Goal: Task Accomplishment & Management: Manage account settings

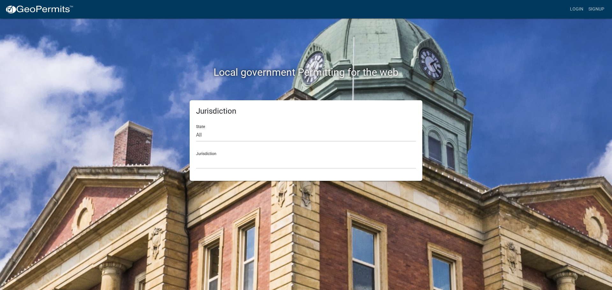
click at [321, 125] on div "State All [US_STATE] [US_STATE] [US_STATE] [US_STATE] [US_STATE] [US_STATE] [US…" at bounding box center [306, 131] width 220 height 22
drag, startPoint x: 233, startPoint y: 160, endPoint x: 228, endPoint y: 159, distance: 5.8
click at [233, 160] on select "[GEOGRAPHIC_DATA], [US_STATE] [GEOGRAPHIC_DATA], [US_STATE][PERSON_NAME][GEOGRA…" at bounding box center [306, 162] width 220 height 13
click at [464, 200] on div "Local government Permitting for the web Jurisdiction State All [US_STATE] [US_S…" at bounding box center [306, 145] width 612 height 290
click at [573, 6] on link "Login" at bounding box center [576, 9] width 18 height 12
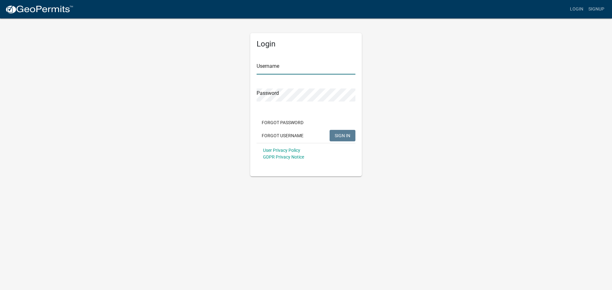
click at [280, 70] on input "Username" at bounding box center [306, 68] width 99 height 13
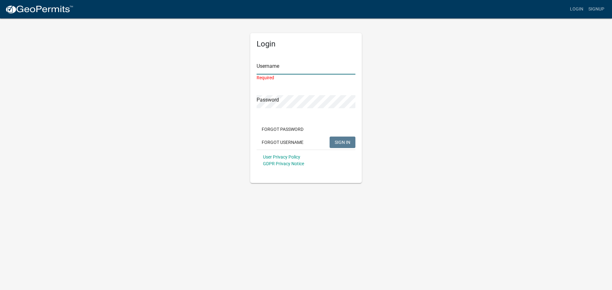
click at [265, 65] on input "Username" at bounding box center [306, 68] width 99 height 13
paste input "JPhillips75"
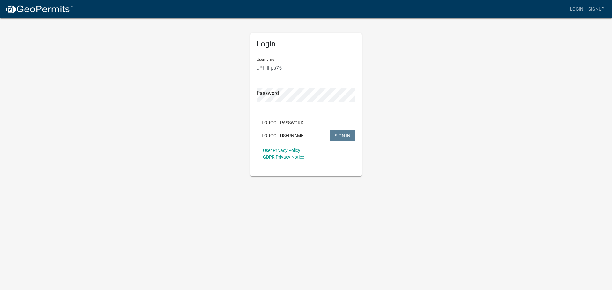
click at [289, 85] on div "Password" at bounding box center [306, 91] width 99 height 22
click at [335, 136] on span "SIGN IN" at bounding box center [343, 135] width 16 height 5
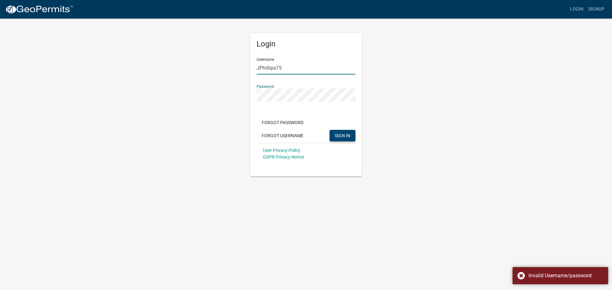
click at [292, 67] on input "JPhillips75" at bounding box center [306, 68] width 99 height 13
click at [338, 133] on button "SIGN IN" at bounding box center [343, 135] width 26 height 11
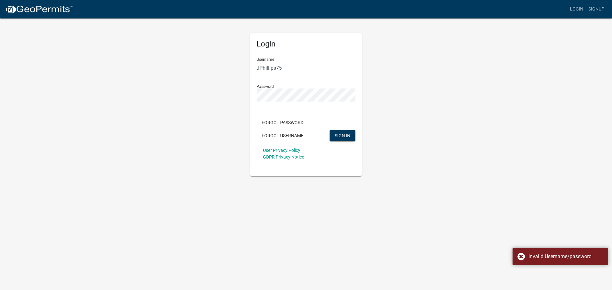
click at [477, 179] on body "Internet Explorer does NOT work with GeoPermits. Get a new browser for more sec…" at bounding box center [306, 145] width 612 height 290
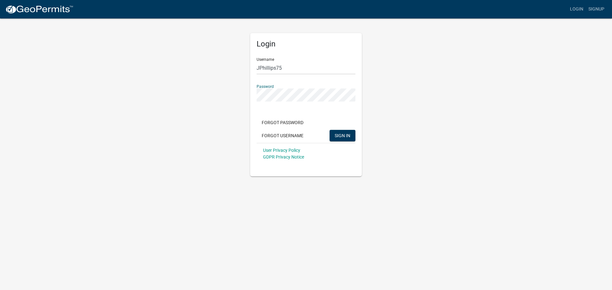
click at [200, 97] on div "Login Username JPhillips75 Password Forgot Password Forgot Username SIGN IN Use…" at bounding box center [305, 97] width 363 height 159
drag, startPoint x: 284, startPoint y: 71, endPoint x: 276, endPoint y: 69, distance: 8.5
click at [276, 69] on input "JPhillips75" at bounding box center [306, 68] width 99 height 13
click at [330, 130] on button "SIGN IN" at bounding box center [343, 135] width 26 height 11
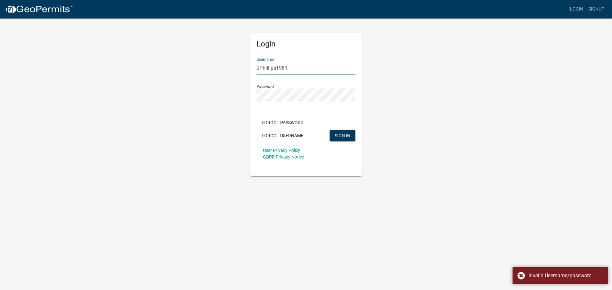
drag, startPoint x: 306, startPoint y: 69, endPoint x: 159, endPoint y: 65, distance: 147.6
click at [159, 65] on div "Login Username JPhillips1981 Password Forgot Password Forgot Username SIGN IN U…" at bounding box center [305, 97] width 363 height 159
click at [300, 69] on input "JPhillips1981" at bounding box center [306, 68] width 99 height 13
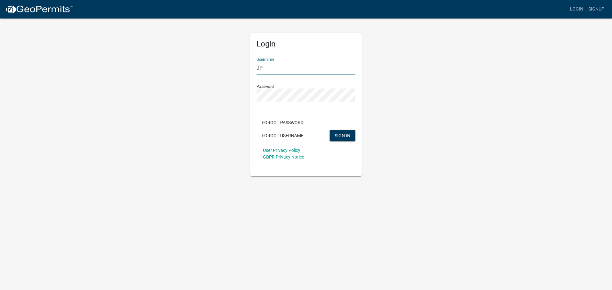
type input "J"
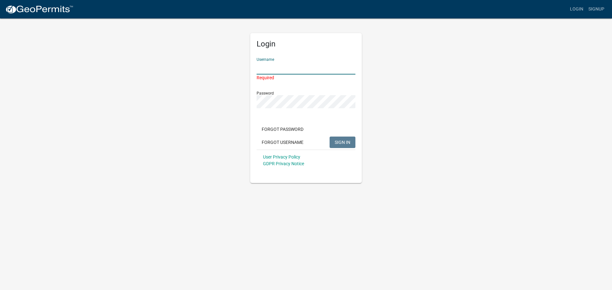
paste input "JPhillips1981"
type input "JPhillips1981"
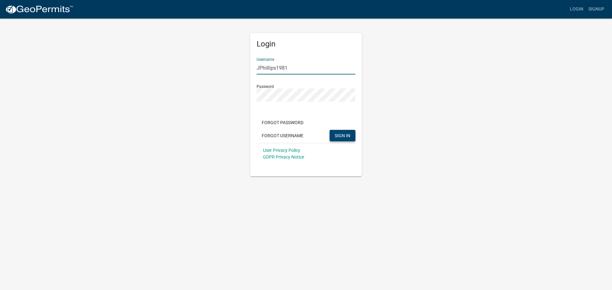
click at [336, 135] on span "SIGN IN" at bounding box center [343, 135] width 16 height 5
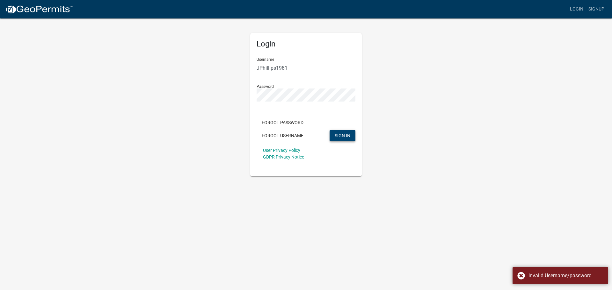
click at [237, 106] on div "Login Username JPhillips1981 Password Forgot Password Forgot Username SIGN IN U…" at bounding box center [305, 97] width 363 height 159
drag, startPoint x: 225, startPoint y: 161, endPoint x: 248, endPoint y: 132, distance: 36.9
click at [225, 162] on div "Login Username JPhillips1981 Password Forgot Password Forgot Username SIGN IN U…" at bounding box center [305, 97] width 363 height 159
click at [72, 125] on app-login-view "more_horiz Login Signup Login Username JPhillips1981 Password Forgot Password F…" at bounding box center [306, 88] width 612 height 177
